Goal: Complete application form

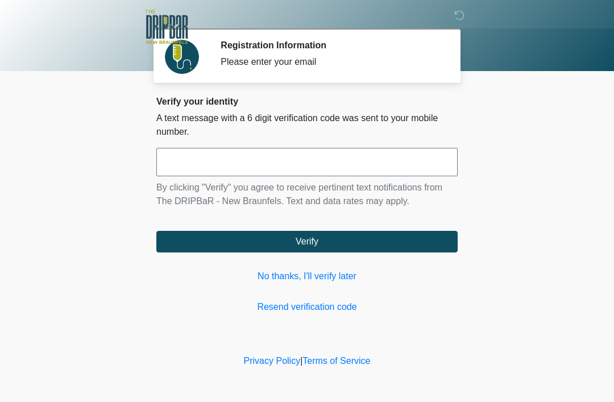
click at [323, 272] on link "No thanks, I'll verify later" at bounding box center [306, 276] width 301 height 14
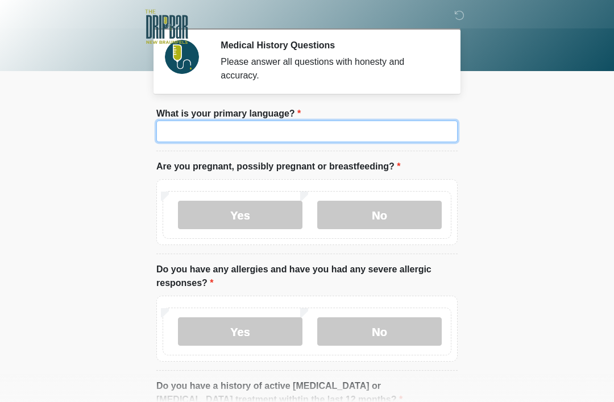
click at [180, 126] on input "What is your primary language?" at bounding box center [306, 131] width 301 height 22
click at [423, 135] on input "What is your primary language?" at bounding box center [306, 131] width 301 height 22
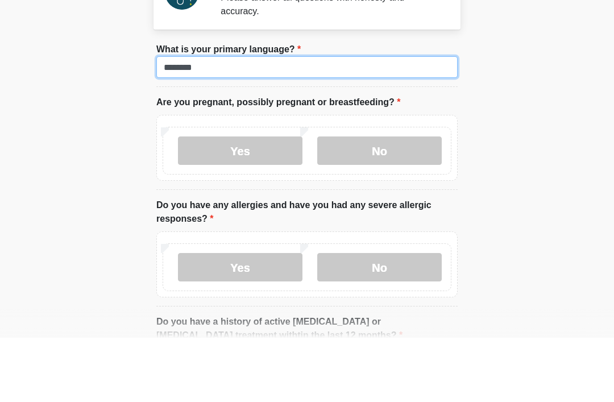
type input "*******"
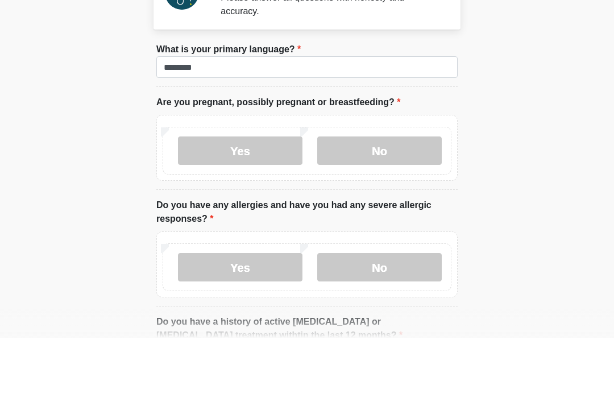
click at [432, 201] on label "No" at bounding box center [379, 215] width 124 height 28
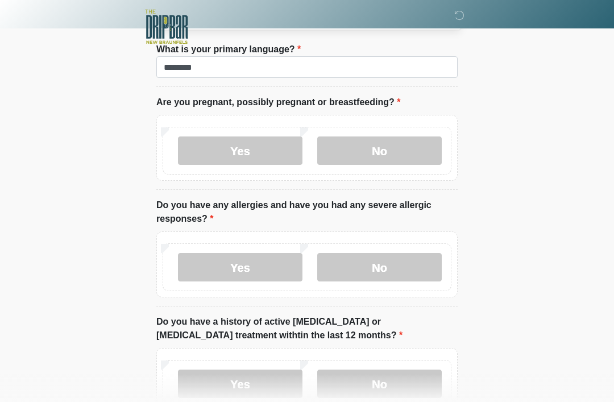
click at [428, 262] on label "No" at bounding box center [379, 267] width 124 height 28
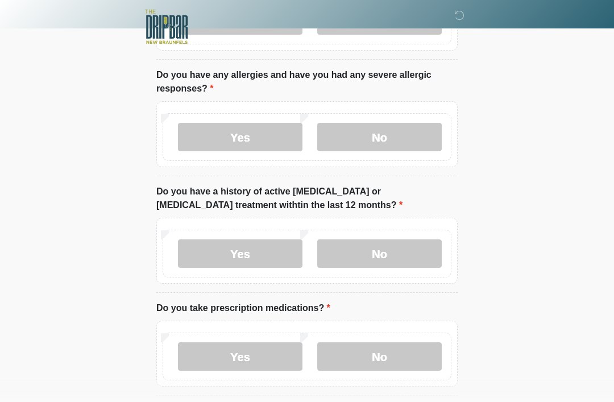
scroll to position [201, 0]
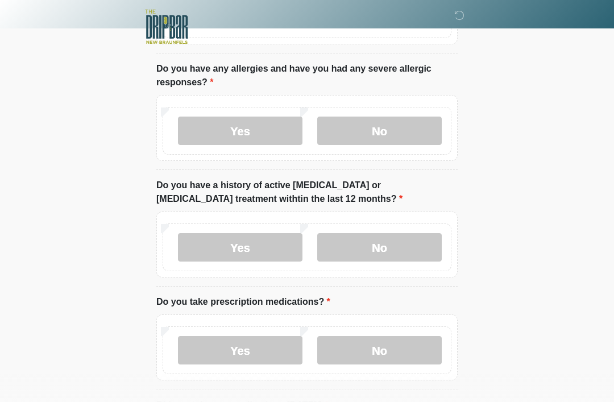
click at [423, 242] on label "No" at bounding box center [379, 247] width 124 height 28
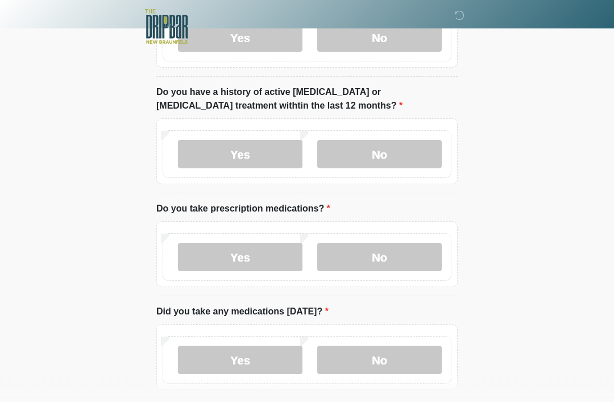
scroll to position [294, 0]
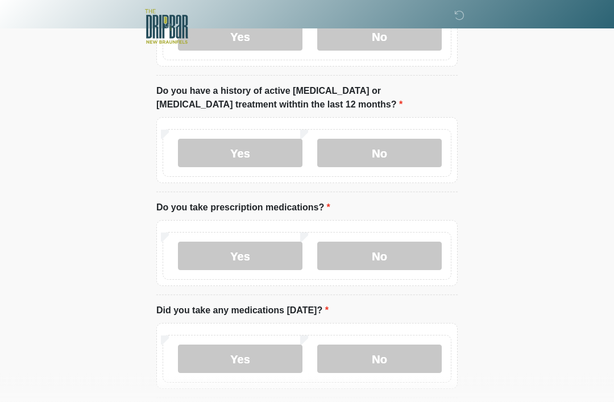
click at [422, 255] on label "No" at bounding box center [379, 256] width 124 height 28
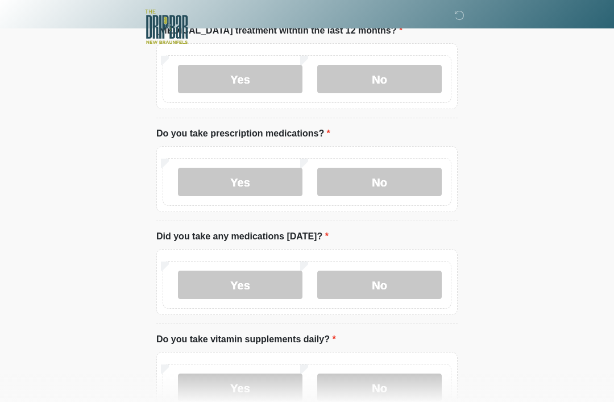
click at [423, 278] on label "No" at bounding box center [379, 284] width 124 height 28
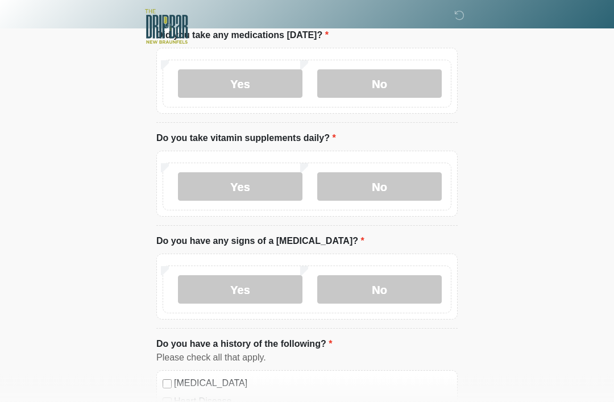
scroll to position [570, 0]
click at [435, 184] on label "No" at bounding box center [379, 186] width 124 height 28
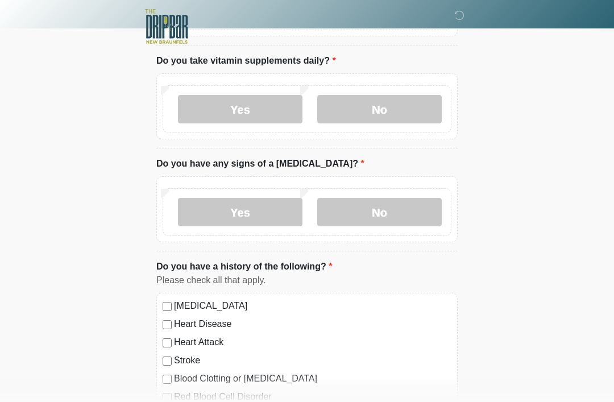
scroll to position [648, 0]
click at [411, 207] on label "No" at bounding box center [379, 211] width 124 height 28
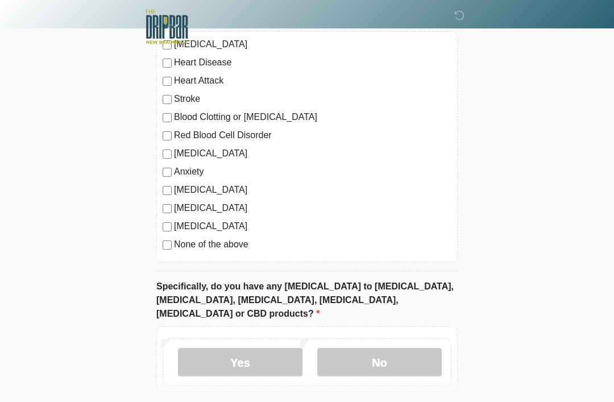
scroll to position [939, 0]
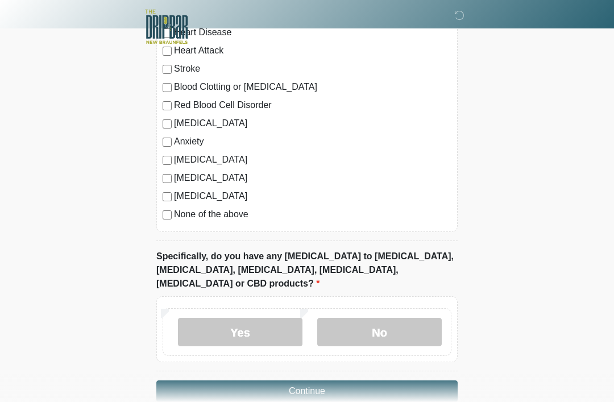
click at [410, 318] on label "No" at bounding box center [379, 332] width 124 height 28
click at [427, 380] on button "Continue" at bounding box center [306, 391] width 301 height 22
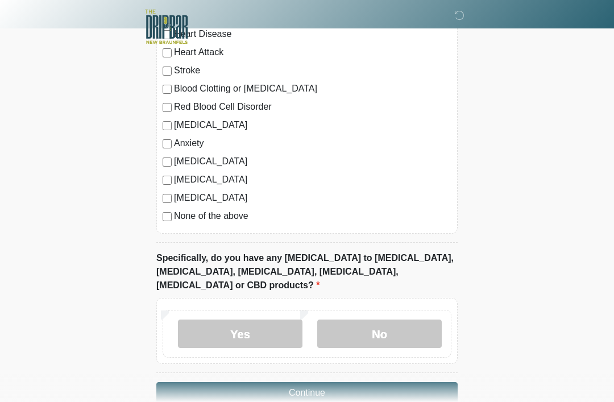
scroll to position [947, 0]
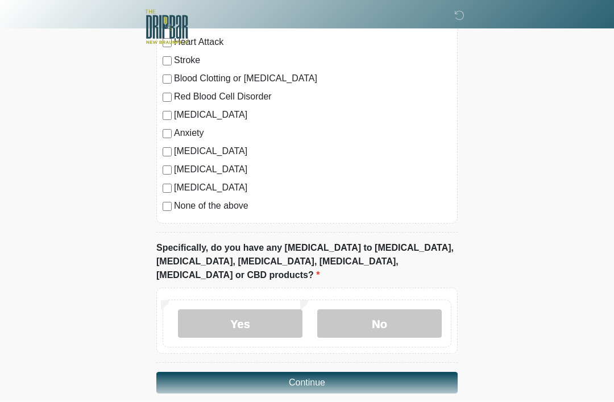
click at [427, 372] on button "Continue" at bounding box center [306, 383] width 301 height 22
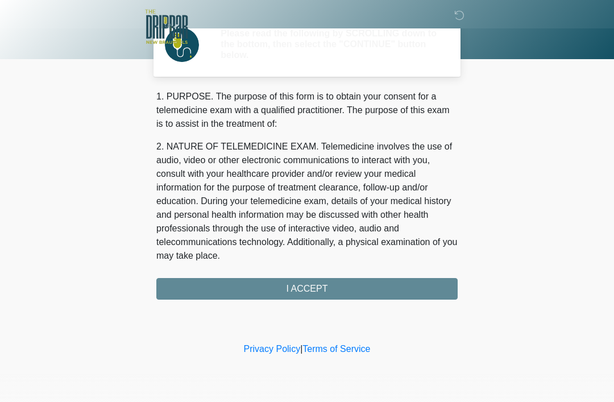
scroll to position [0, 0]
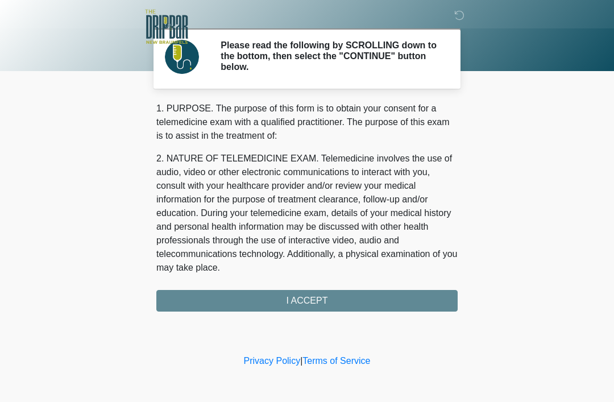
click at [436, 290] on div "1. PURPOSE. The purpose of this form is to obtain your consent for a telemedici…" at bounding box center [306, 207] width 301 height 210
click at [425, 302] on div "1. PURPOSE. The purpose of this form is to obtain your consent for a telemedici…" at bounding box center [306, 207] width 301 height 210
click at [354, 294] on div "1. PURPOSE. The purpose of this form is to obtain your consent for a telemedici…" at bounding box center [306, 207] width 301 height 210
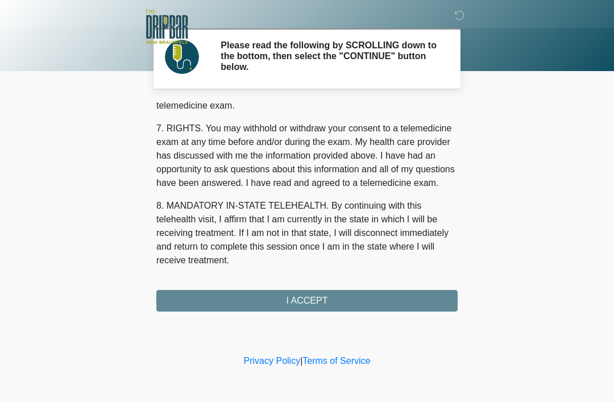
scroll to position [498, 0]
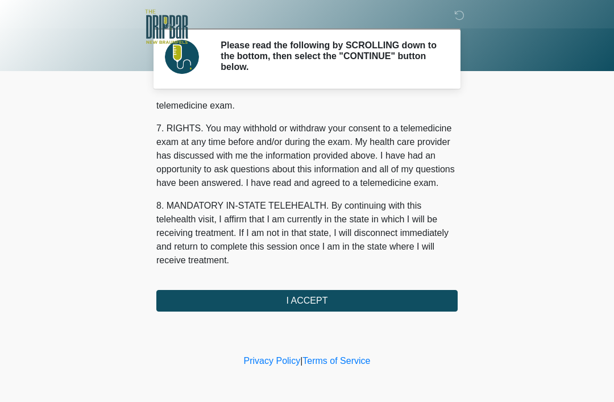
click at [416, 295] on button "I ACCEPT" at bounding box center [306, 301] width 301 height 22
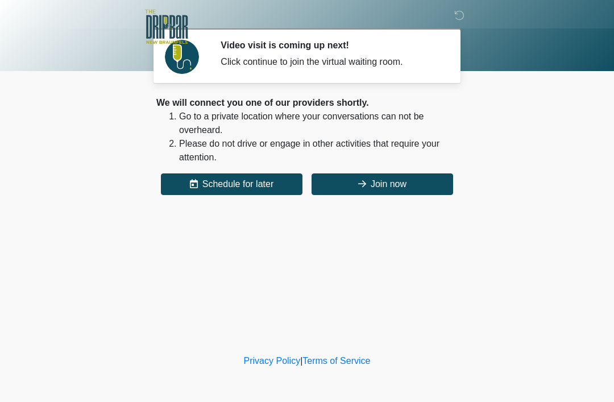
click at [426, 181] on button "Join now" at bounding box center [381, 184] width 141 height 22
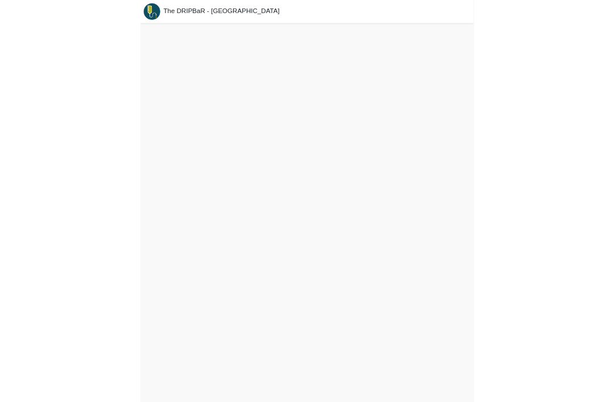
scroll to position [3, 0]
